Goal: Task Accomplishment & Management: Use online tool/utility

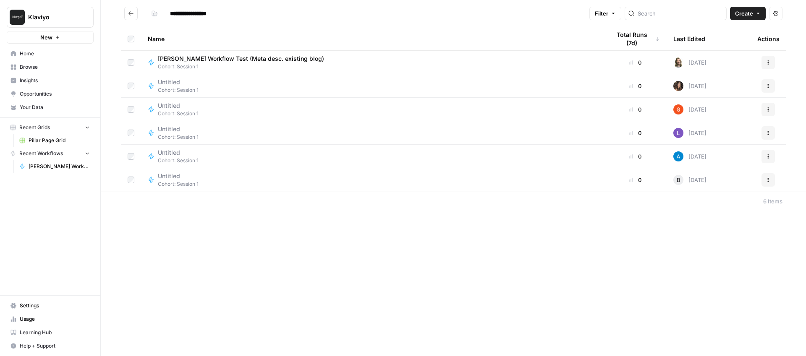
click at [222, 57] on span "[PERSON_NAME] Workflow Test (Meta desc. existing blog)" at bounding box center [241, 59] width 166 height 8
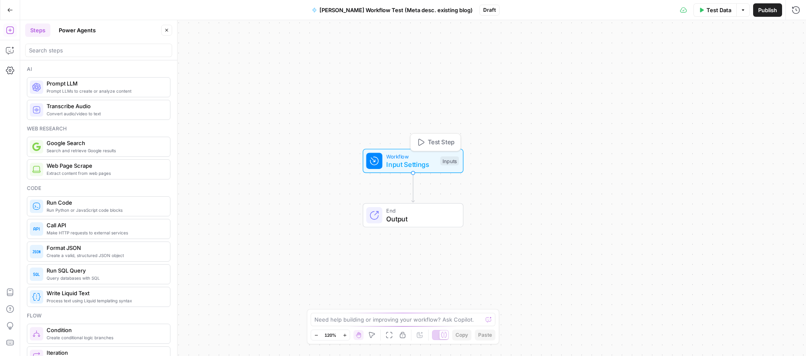
click at [419, 171] on div "Workflow Input Settings Inputs Test Step" at bounding box center [413, 161] width 101 height 24
click at [712, 126] on span "Add Field" at bounding box center [711, 127] width 24 height 8
